Goal: Information Seeking & Learning: Learn about a topic

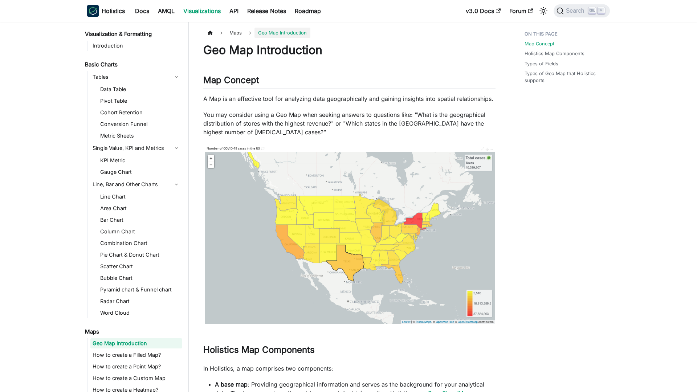
scroll to position [30, 0]
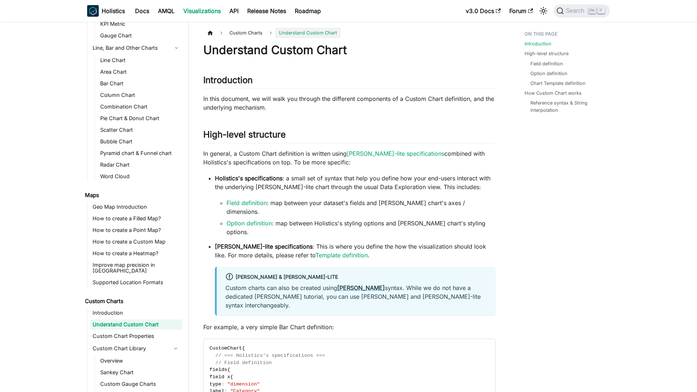
scroll to position [142, 0]
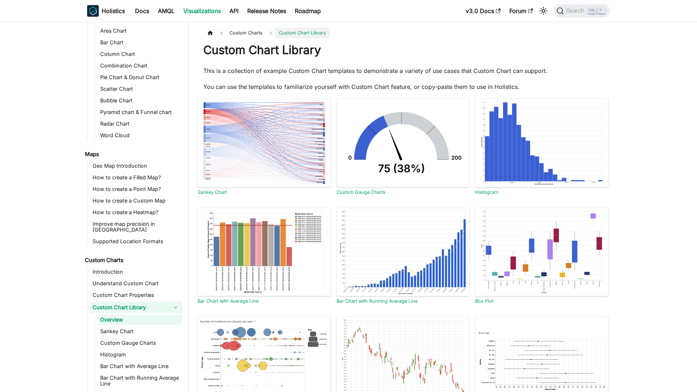
scroll to position [179, 0]
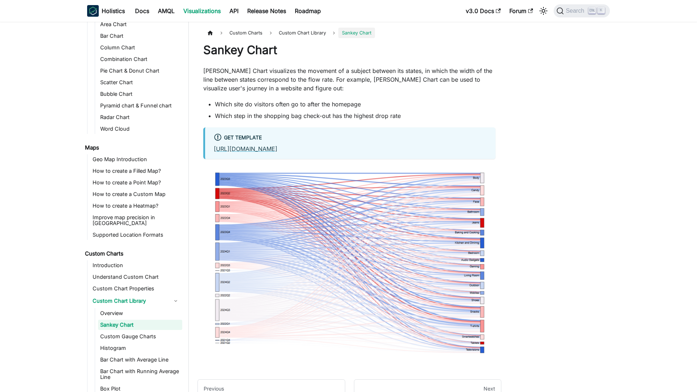
scroll to position [190, 0]
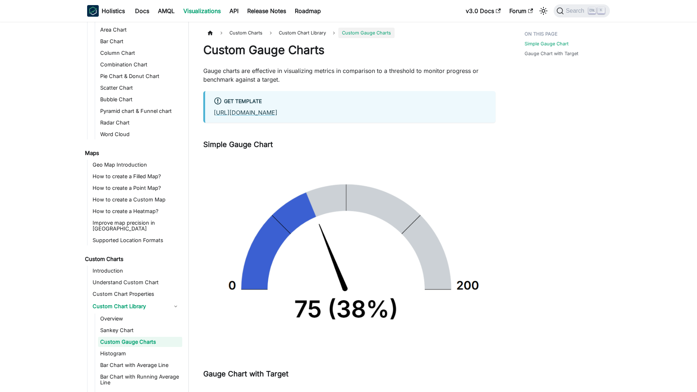
scroll to position [202, 0]
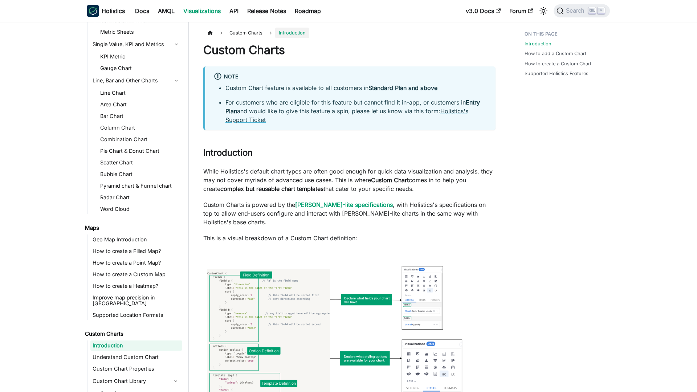
scroll to position [131, 0]
